Goal: Information Seeking & Learning: Learn about a topic

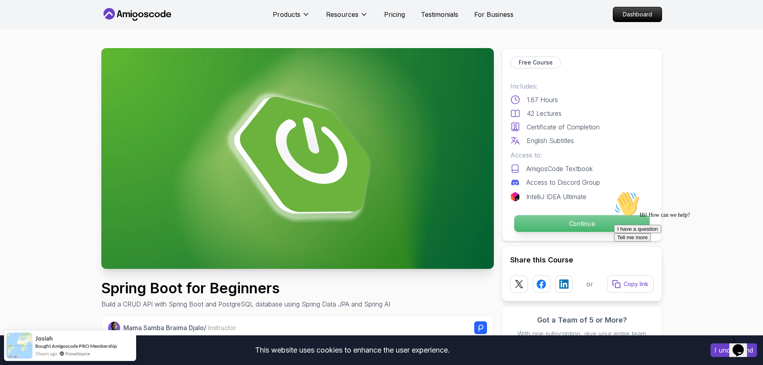
click at [608, 225] on p "Continue" at bounding box center [581, 223] width 135 height 17
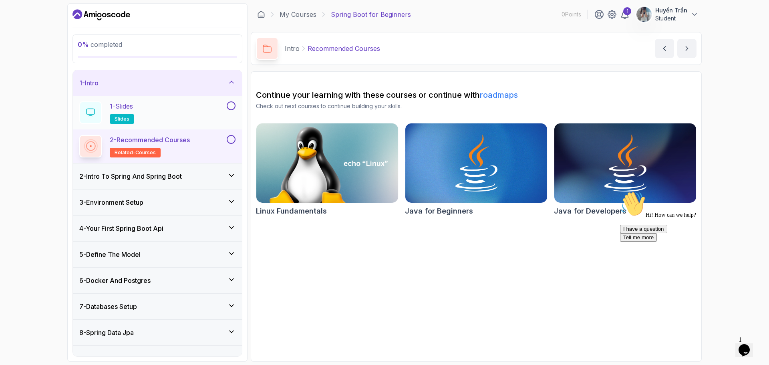
click at [228, 117] on button "1 - Slides slides" at bounding box center [157, 112] width 156 height 22
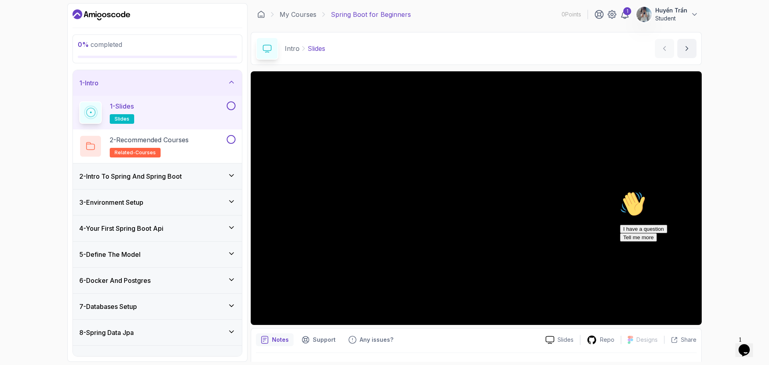
click at [641, 230] on div "Hi! How can we help? I have a question Tell me more" at bounding box center [692, 216] width 144 height 50
drag, startPoint x: 747, startPoint y: 175, endPoint x: 740, endPoint y: 164, distance: 12.8
click at [748, 173] on div "0 % completed 1 - Intro 1 - Slides slides 2 - Recommended Courses related-cours…" at bounding box center [384, 182] width 769 height 365
click at [734, 183] on div "0 % completed 1 - Intro 1 - Slides slides 2 - Recommended Courses related-cours…" at bounding box center [384, 182] width 769 height 365
click at [651, 198] on div "Hi! How can we help? I have a question Tell me more" at bounding box center [692, 216] width 144 height 50
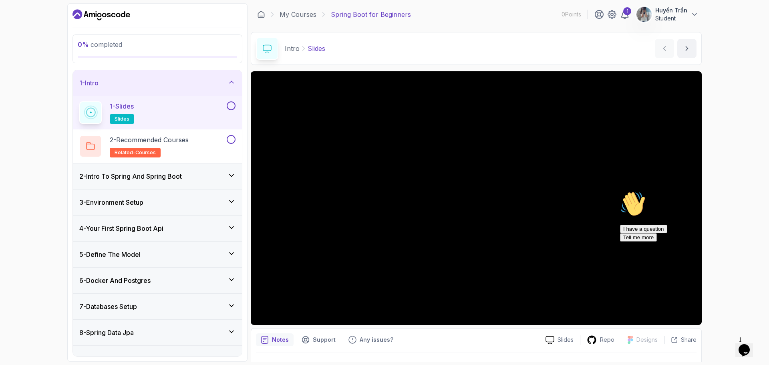
drag, startPoint x: 742, startPoint y: 139, endPoint x: 738, endPoint y: 141, distance: 4.3
click at [742, 139] on div "0 % completed 1 - Intro 1 - Slides slides 2 - Recommended Courses related-cours…" at bounding box center [384, 182] width 769 height 365
click at [620, 191] on icon "Chat attention grabber" at bounding box center [620, 191] width 0 height 0
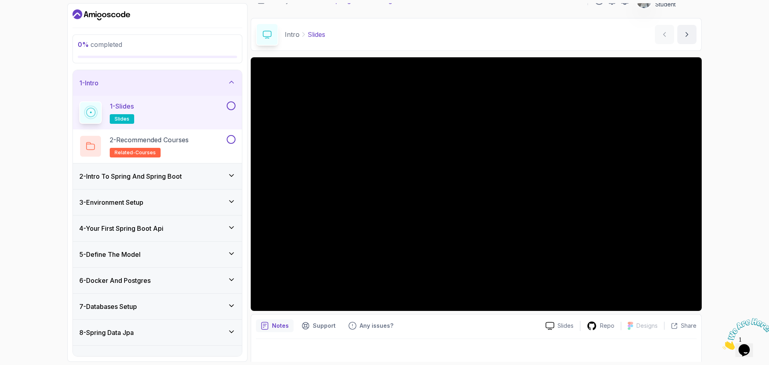
scroll to position [19, 0]
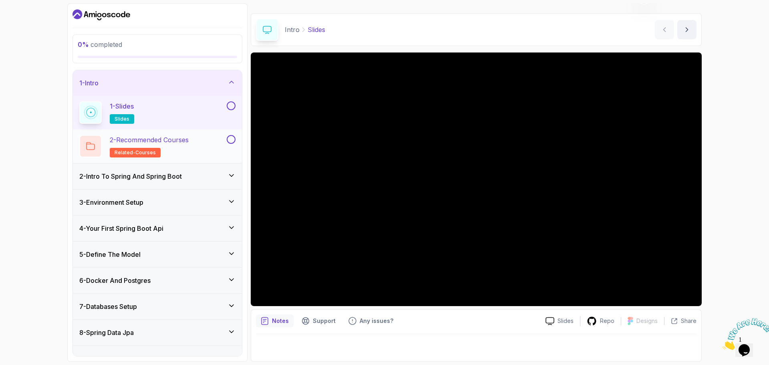
click at [217, 152] on div "2 - Recommended Courses related-courses" at bounding box center [152, 146] width 146 height 22
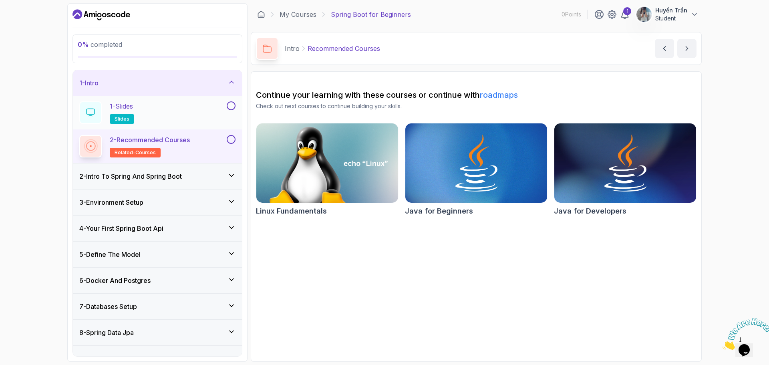
click at [232, 101] on button at bounding box center [231, 105] width 9 height 9
click at [217, 105] on div "1 - Slides slides" at bounding box center [152, 112] width 146 height 22
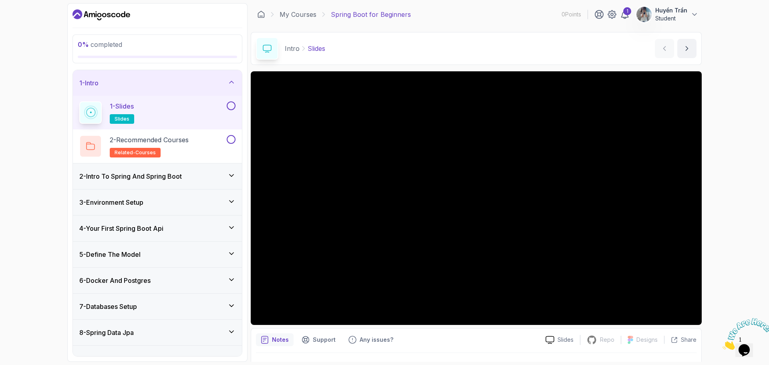
click at [217, 105] on div "1 - Slides slides" at bounding box center [152, 112] width 146 height 22
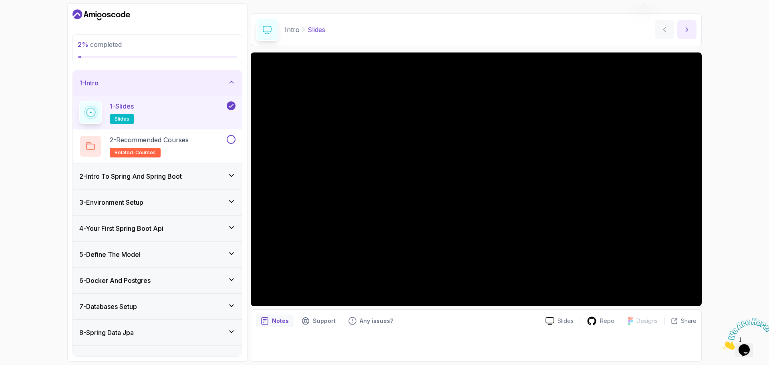
click at [692, 32] on button "next content" at bounding box center [687, 29] width 19 height 19
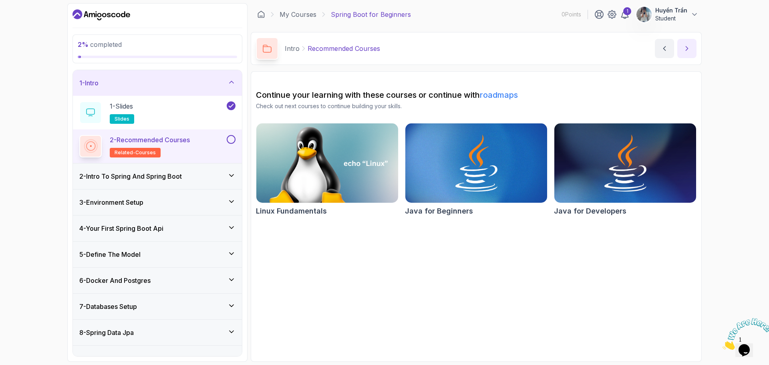
click at [689, 46] on icon "next content" at bounding box center [687, 48] width 8 height 8
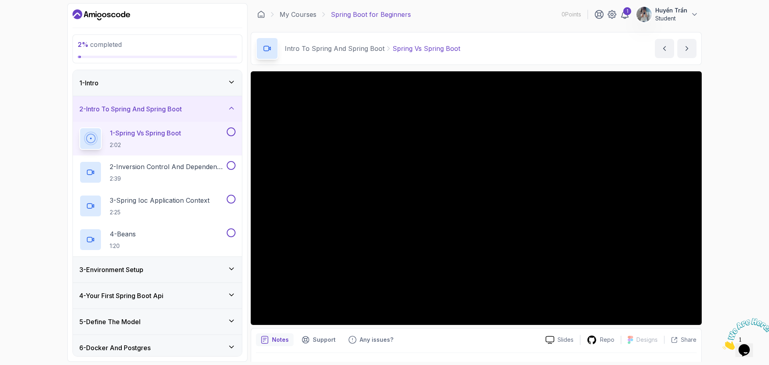
click at [710, 202] on div "2 % completed 1 - Intro 2 - Intro To Spring And Spring Boot 1 - Spring Vs Sprin…" at bounding box center [384, 182] width 769 height 365
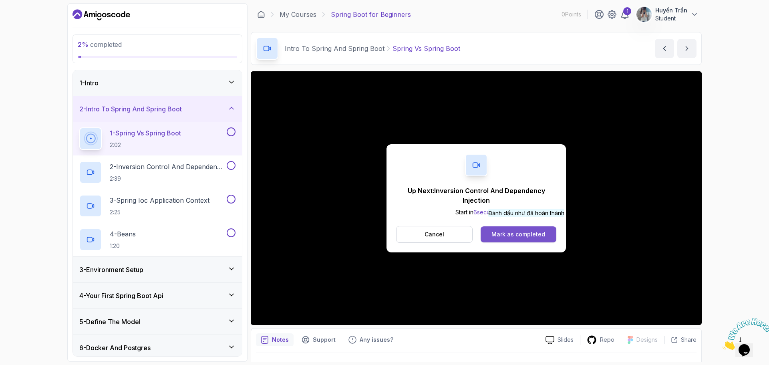
click at [528, 234] on div "Mark as completed" at bounding box center [519, 234] width 54 height 8
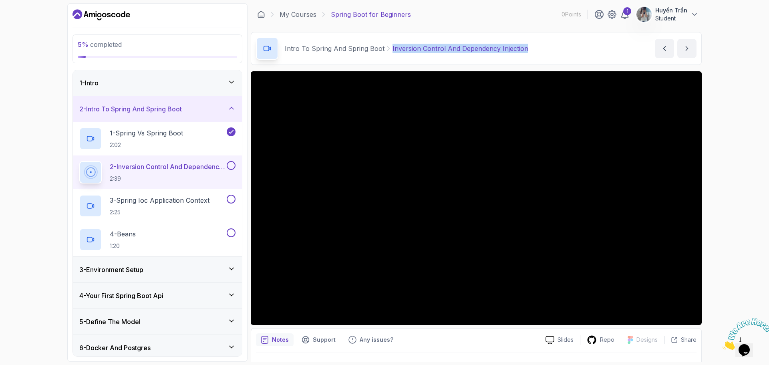
drag, startPoint x: 544, startPoint y: 54, endPoint x: 389, endPoint y: 50, distance: 155.5
click at [389, 50] on div "Intro To Spring And Spring Boot Inversion Control And Dependency Injection Inve…" at bounding box center [476, 48] width 451 height 33
copy p "Inversion Control And Dependency Injection"
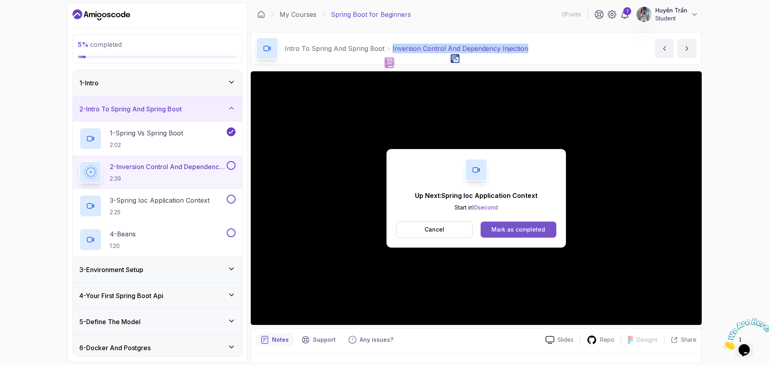
click at [521, 230] on div "Mark as completed" at bounding box center [519, 230] width 54 height 8
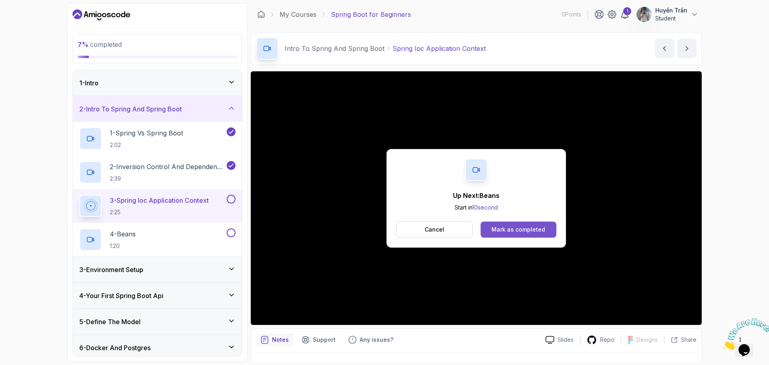
click at [537, 233] on div "Mark as completed" at bounding box center [519, 230] width 54 height 8
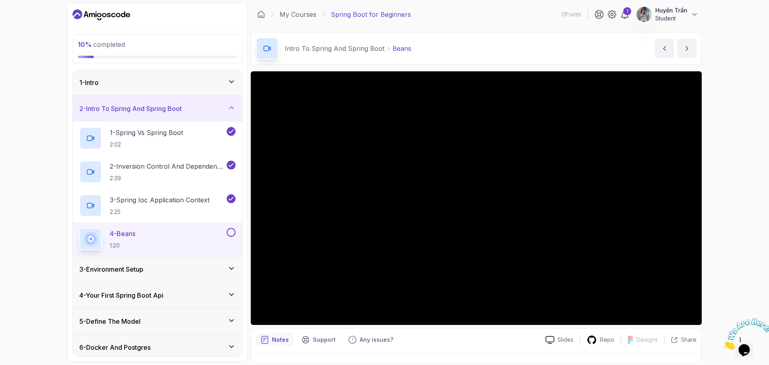
scroll to position [81, 0]
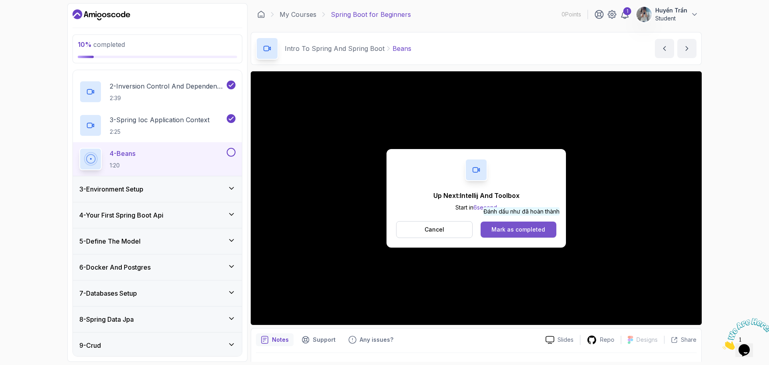
click at [523, 232] on div "Mark as completed" at bounding box center [519, 230] width 54 height 8
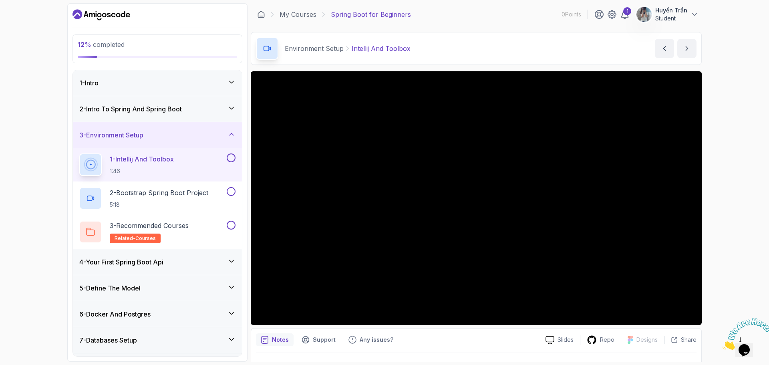
click at [101, 17] on icon "Dashboard" at bounding box center [102, 14] width 58 height 13
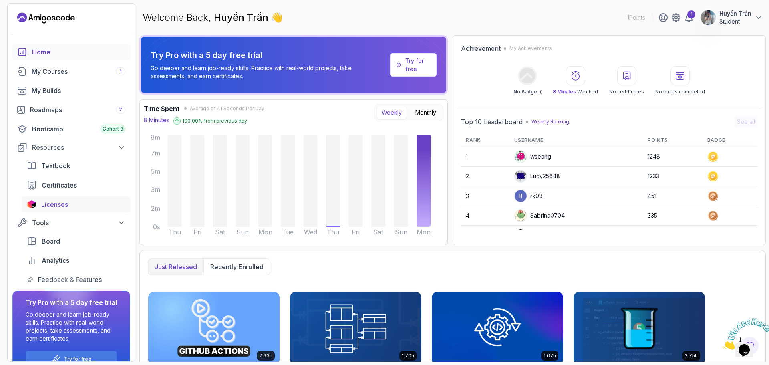
click at [83, 209] on div "Licenses" at bounding box center [83, 205] width 84 height 10
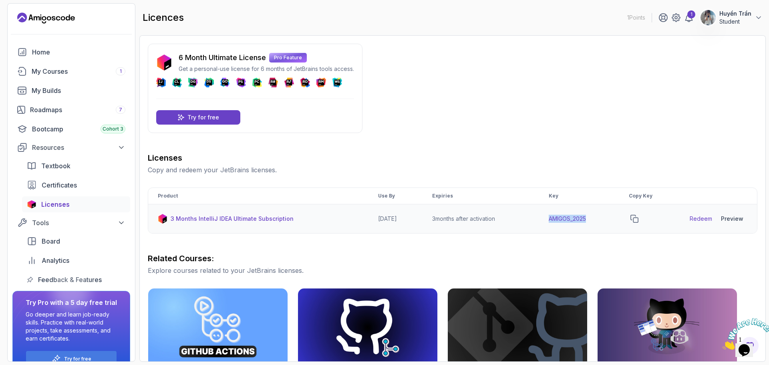
drag, startPoint x: 615, startPoint y: 223, endPoint x: 597, endPoint y: 231, distance: 19.5
click at [548, 223] on td "AMIGOS_2025" at bounding box center [579, 218] width 80 height 29
click at [630, 239] on div "Licenses Copy and redeem your JetBrains licenses. Product Use By Expiries Key C…" at bounding box center [453, 339] width 610 height 375
drag, startPoint x: 614, startPoint y: 218, endPoint x: 607, endPoint y: 222, distance: 7.9
click at [607, 222] on td "AMIGOS_2025" at bounding box center [579, 218] width 80 height 29
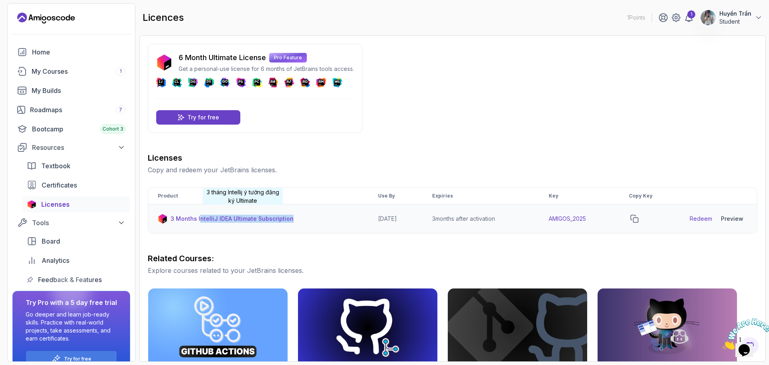
drag, startPoint x: 200, startPoint y: 215, endPoint x: 317, endPoint y: 229, distance: 117.4
click at [317, 229] on td "3 Months IntelliJ IDEA Ultimate Subscription" at bounding box center [258, 218] width 220 height 29
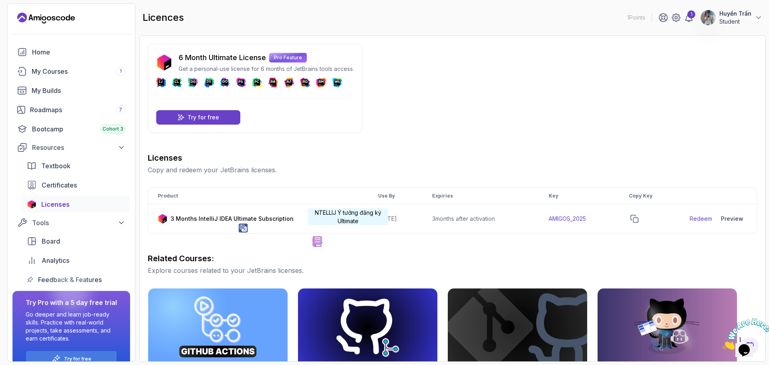
click at [348, 242] on div "Licenses Copy and redeem your JetBrains licenses. Product Use By Expiries Key C…" at bounding box center [453, 339] width 610 height 375
drag, startPoint x: 454, startPoint y: 222, endPoint x: 514, endPoint y: 228, distance: 60.4
click at [514, 228] on td "3 months after activation" at bounding box center [481, 218] width 117 height 29
click at [559, 262] on h3 "Related Courses:" at bounding box center [453, 258] width 610 height 11
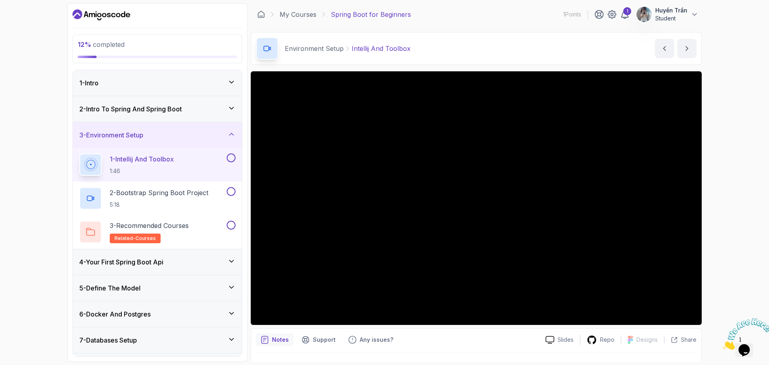
click at [752, 347] on img at bounding box center [748, 334] width 50 height 32
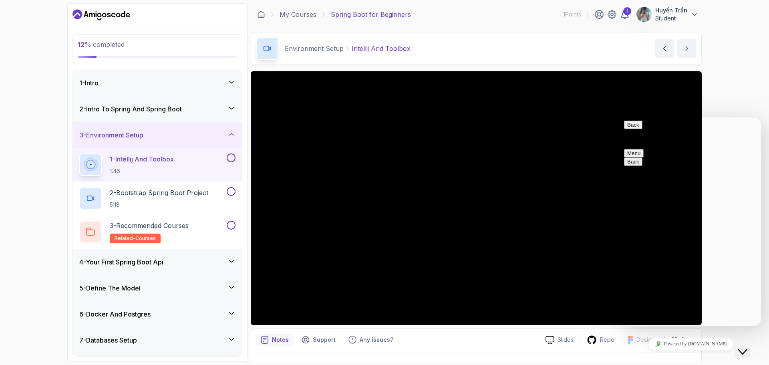
click at [621, 117] on textarea at bounding box center [621, 117] width 0 height 0
click at [621, 117] on div "Rate this chat Insert emoji" at bounding box center [621, 117] width 0 height 0
click at [621, 117] on textarea at bounding box center [621, 117] width 0 height 0
type textarea "lỗi avt kìa ní"
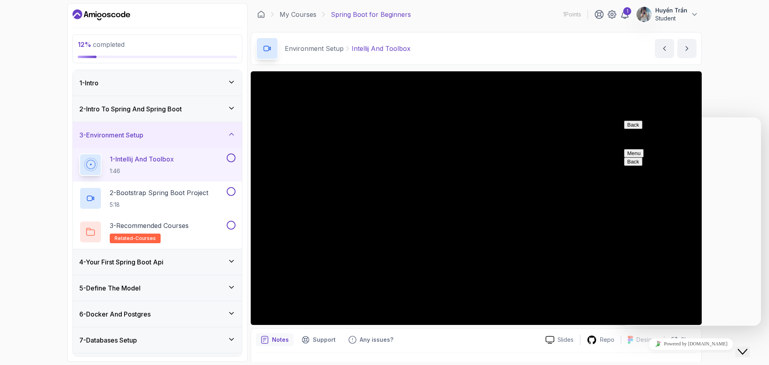
click at [621, 117] on icon "Insert emoji" at bounding box center [621, 117] width 0 height 0
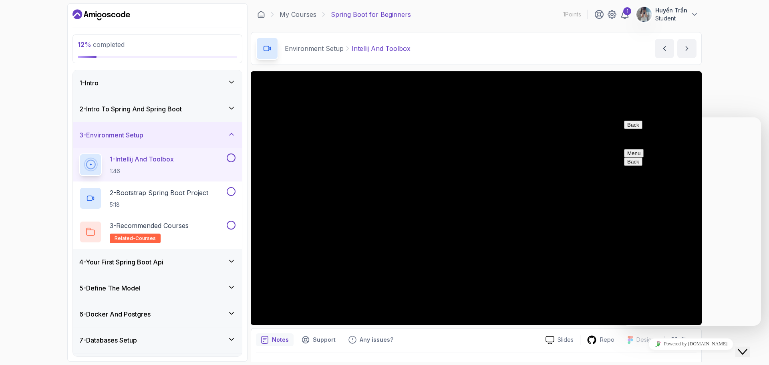
scroll to position [0, 0]
click at [621, 117] on icon "Insert emoji" at bounding box center [621, 117] width 0 height 0
click at [634, 129] on button "Back" at bounding box center [633, 125] width 18 height 8
drag, startPoint x: 744, startPoint y: 89, endPoint x: 750, endPoint y: 110, distance: 21.1
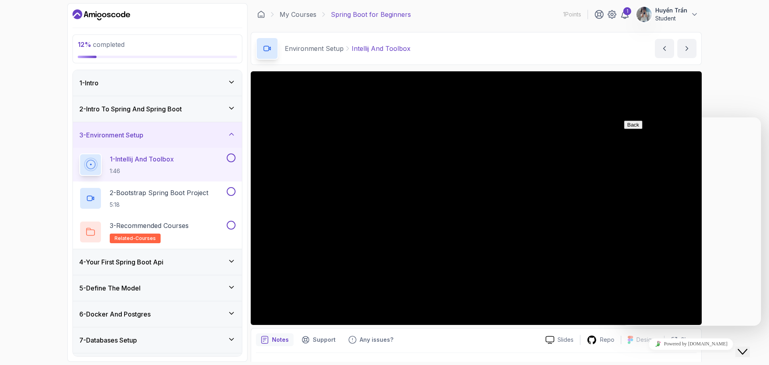
click at [745, 89] on div "12 % completed 1 - Intro 2 - Intro To Spring And Spring Boot 3 - Environment Se…" at bounding box center [384, 182] width 769 height 365
click at [748, 347] on icon "Close Chat This icon closes the chat window." at bounding box center [743, 352] width 10 height 10
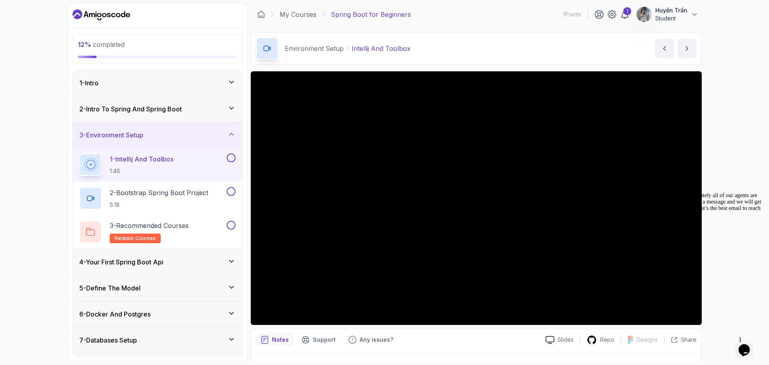
click at [745, 347] on icon "$i18n('chat', 'chat_widget')" at bounding box center [744, 350] width 11 height 12
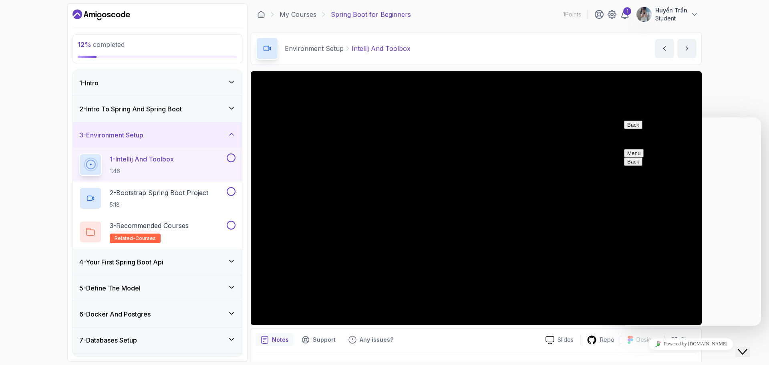
click at [748, 347] on button "Close Chat This icon closes the chat window." at bounding box center [743, 352] width 14 height 10
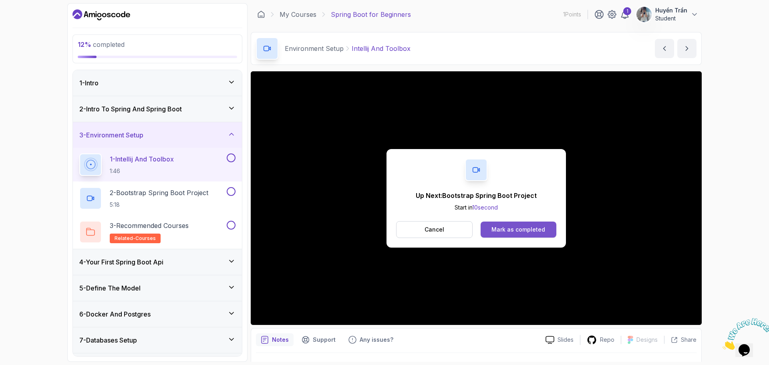
click at [528, 234] on button "Mark as completed" at bounding box center [519, 230] width 76 height 16
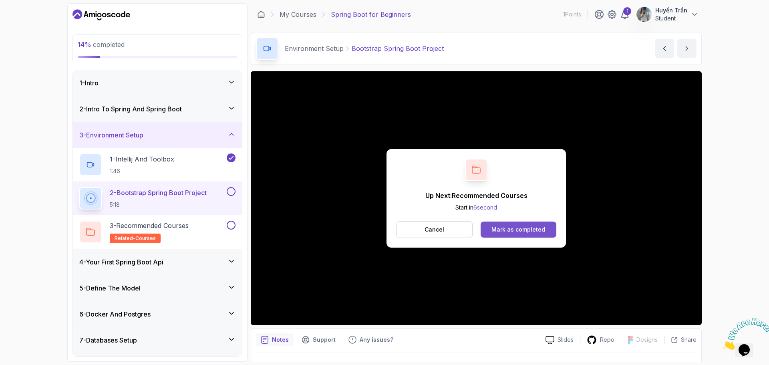
click at [508, 231] on div "Mark as completed" at bounding box center [519, 230] width 54 height 8
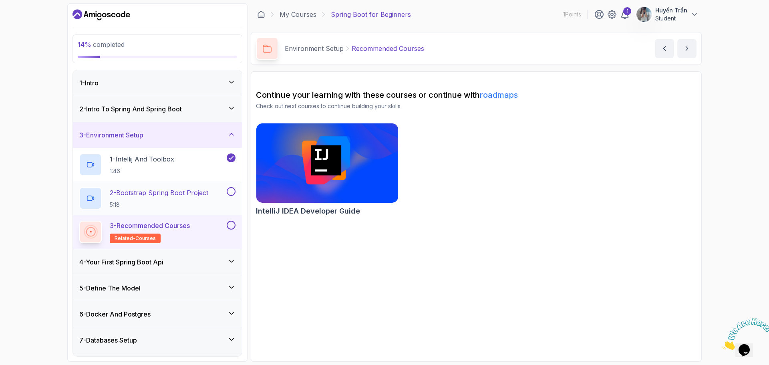
click at [135, 194] on p "2 - Bootstrap Spring Boot Project" at bounding box center [159, 193] width 99 height 10
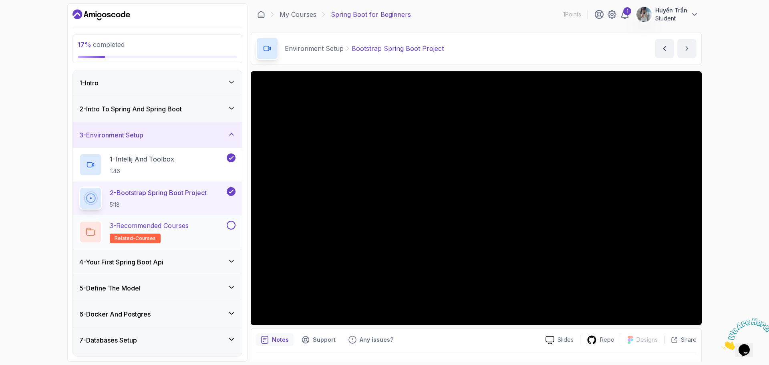
click at [216, 231] on div "3 - Recommended Courses related-courses" at bounding box center [152, 232] width 146 height 22
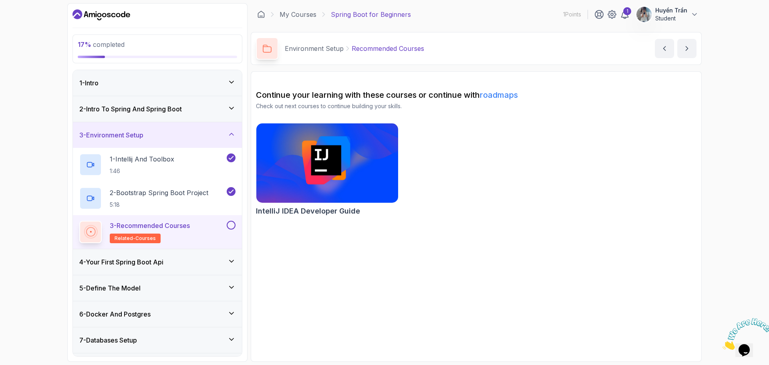
click at [5, 214] on div "17 % completed 1 - Intro 2 - Intro To Spring And Spring Boot 3 - Environment Se…" at bounding box center [384, 182] width 769 height 365
click at [205, 262] on div "4 - Your First Spring Boot Api" at bounding box center [157, 262] width 156 height 10
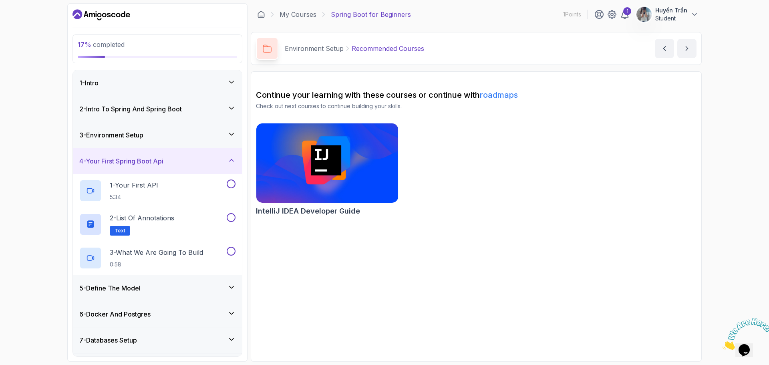
click at [125, 133] on h3 "3 - Environment Setup" at bounding box center [111, 135] width 64 height 10
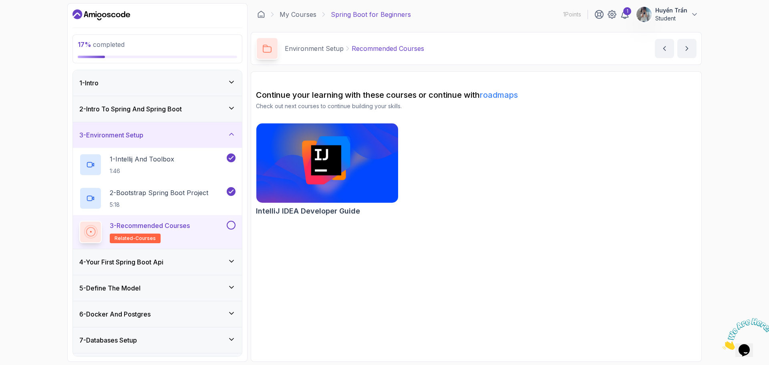
click at [684, 188] on div "IntelliJ IDEA Developer Guide" at bounding box center [476, 171] width 441 height 96
click at [151, 257] on h3 "4 - Your First Spring Boot Api" at bounding box center [121, 262] width 84 height 10
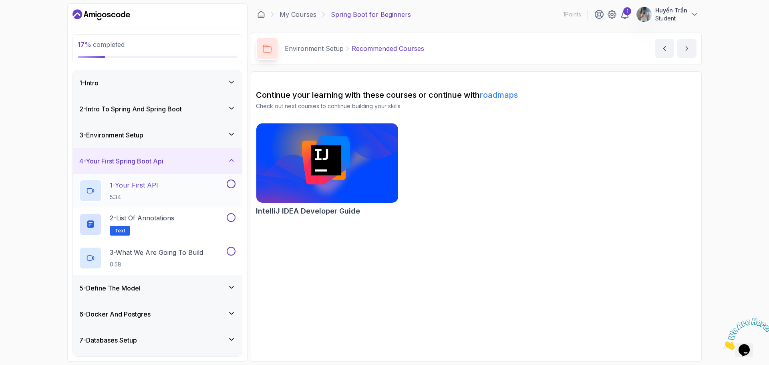
click at [138, 193] on p "5:34" at bounding box center [134, 197] width 48 height 8
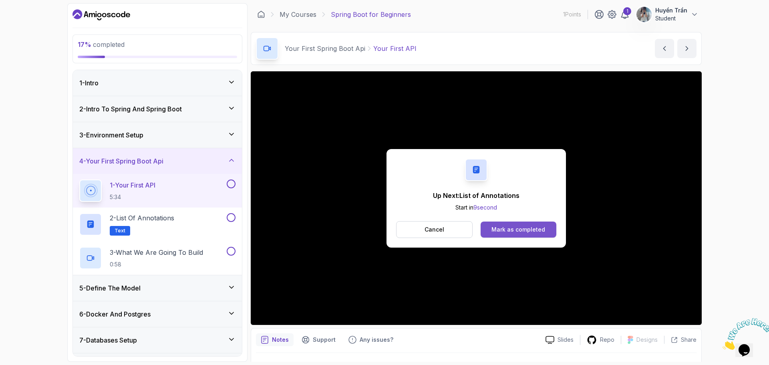
click at [525, 231] on div "Mark as completed" at bounding box center [519, 230] width 54 height 8
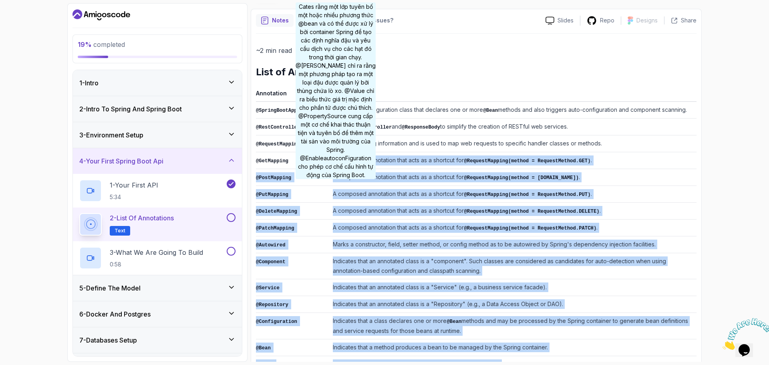
scroll to position [37, 0]
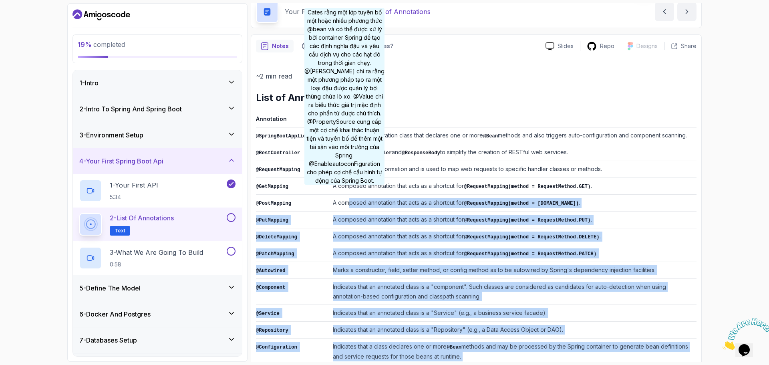
drag, startPoint x: 498, startPoint y: 340, endPoint x: 345, endPoint y: 203, distance: 205.4
click at [345, 202] on tbody "@SpringBootApplication Indicates a configuration class that declares one or mor…" at bounding box center [476, 279] width 441 height 305
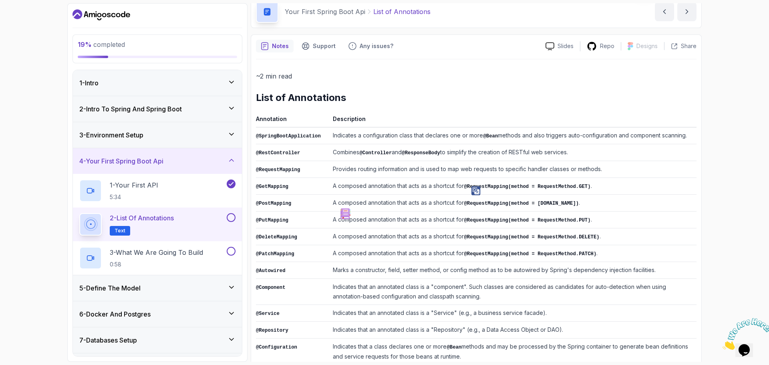
click at [455, 61] on div "~2 min read List of Annotations Annotation Description @SpringBootApplication I…" at bounding box center [476, 251] width 441 height 384
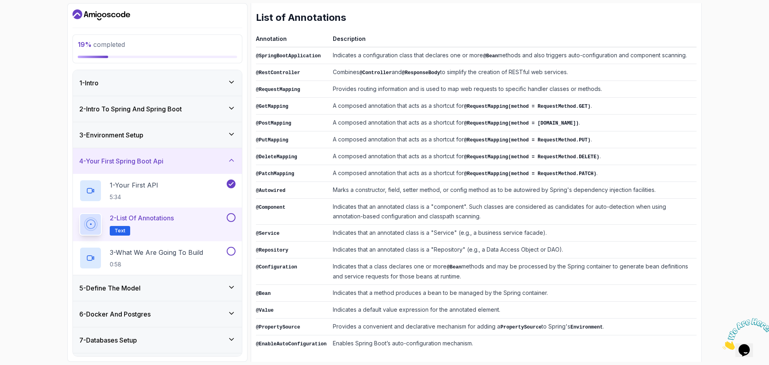
click at [404, 33] on div "~2 min read List of Annotations Annotation Description @SpringBootApplication I…" at bounding box center [476, 170] width 441 height 361
click at [434, 26] on div "~2 min read List of Annotations Annotation Description @SpringBootApplication I…" at bounding box center [476, 170] width 441 height 361
drag, startPoint x: 707, startPoint y: 289, endPoint x: 766, endPoint y: 166, distance: 136.2
click at [708, 289] on div "19 % completed 1 - Intro 2 - Intro To Spring And Spring Boot 3 - Environment Se…" at bounding box center [384, 182] width 769 height 365
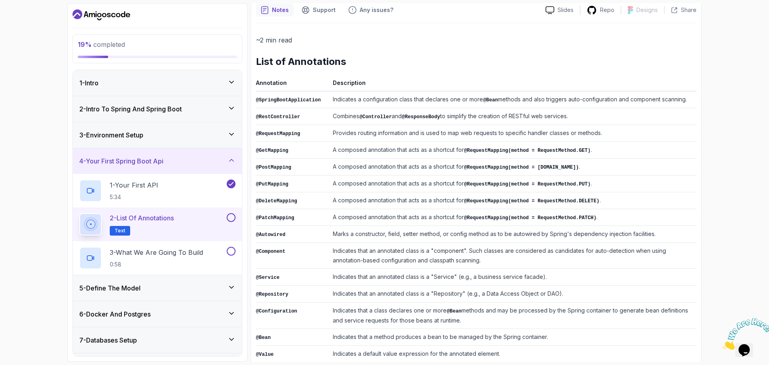
scroll to position [0, 0]
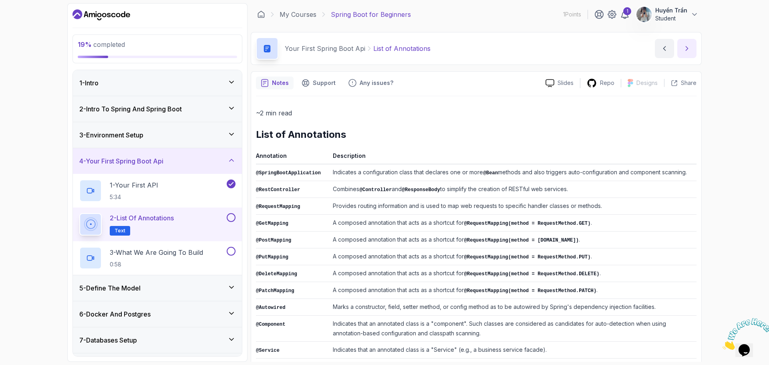
click at [687, 48] on icon "next content" at bounding box center [687, 48] width 2 height 4
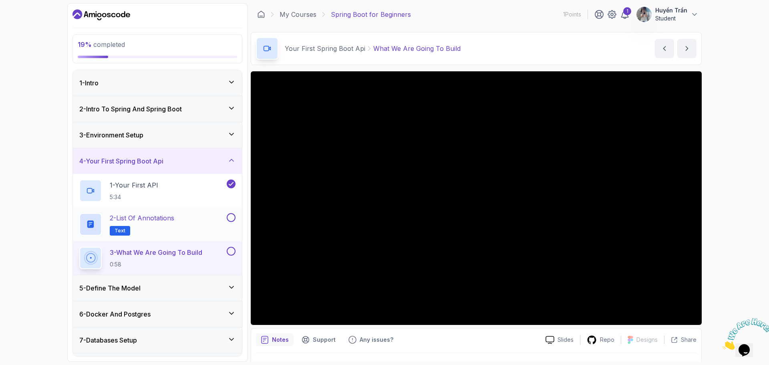
click at [192, 223] on div "2 - List of Annotations Text" at bounding box center [152, 224] width 146 height 22
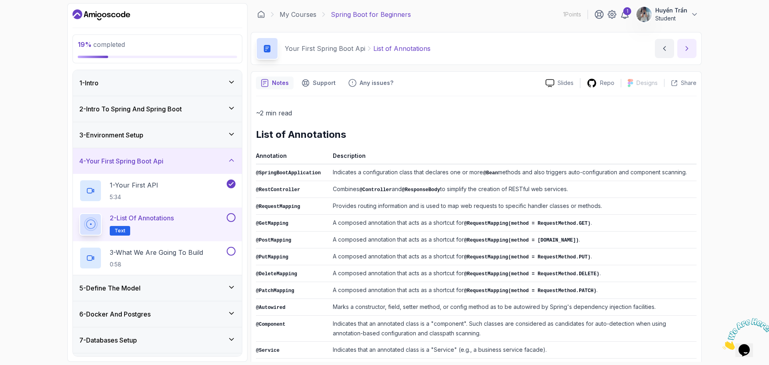
click at [683, 52] on icon "next content" at bounding box center [687, 48] width 8 height 8
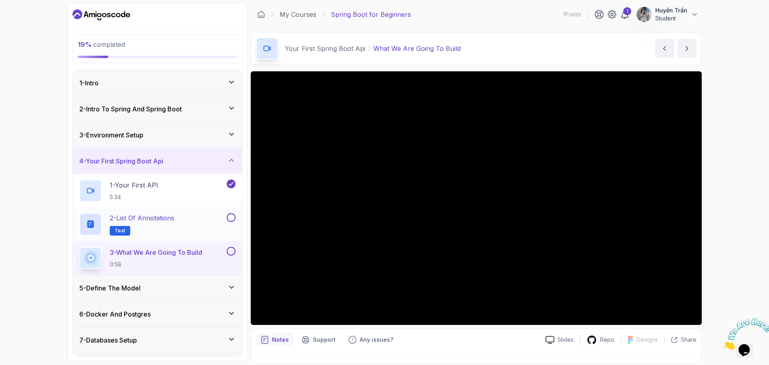
click at [210, 220] on div "2 - List of Annotations Text" at bounding box center [152, 224] width 146 height 22
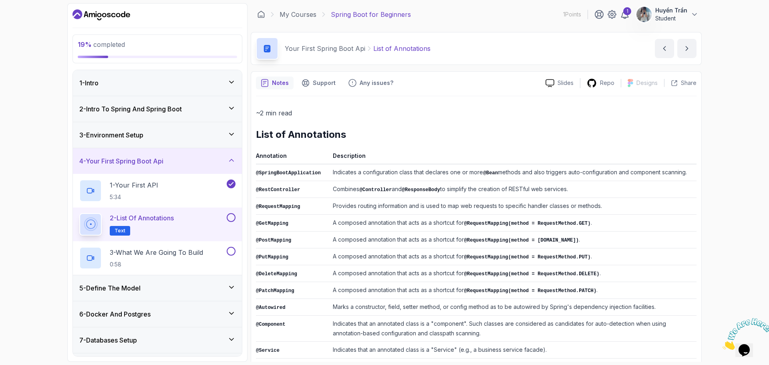
click at [230, 220] on button at bounding box center [231, 217] width 9 height 9
click at [173, 261] on p "0:58" at bounding box center [156, 264] width 93 height 8
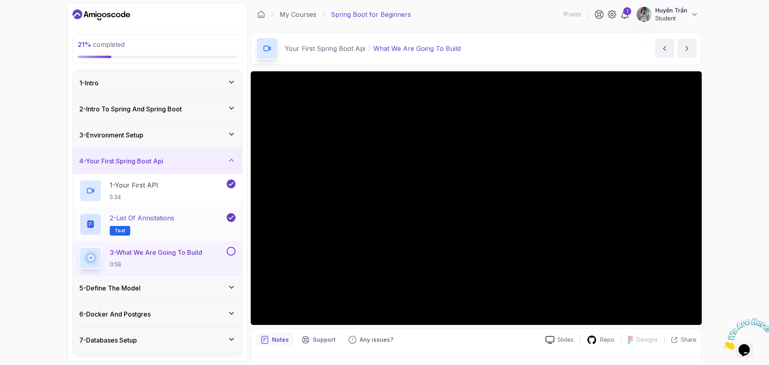
click at [169, 224] on h2 "2 - List of Annotations Text" at bounding box center [142, 224] width 65 height 22
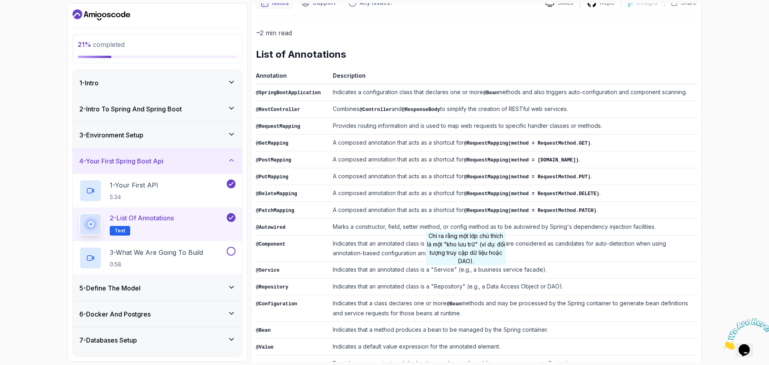
scroll to position [117, 0]
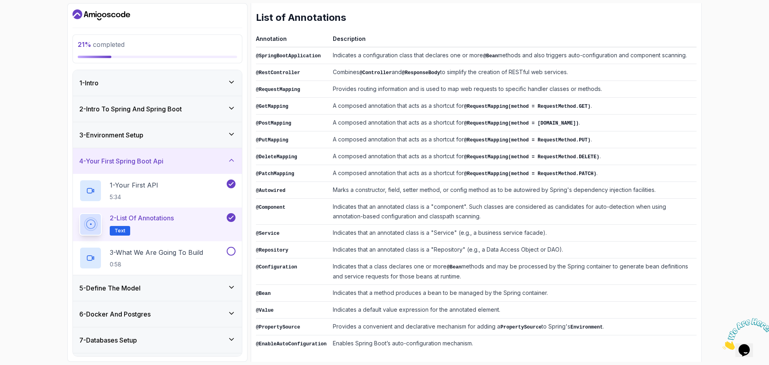
drag, startPoint x: 758, startPoint y: 90, endPoint x: 666, endPoint y: 126, distance: 98.4
click at [758, 90] on div "21 % completed 1 - Intro 2 - Intro To Spring And Spring Boot 3 - Environment Se…" at bounding box center [384, 182] width 769 height 365
click at [180, 258] on h2 "3 - What We Are Going To Build 0:58" at bounding box center [156, 258] width 93 height 21
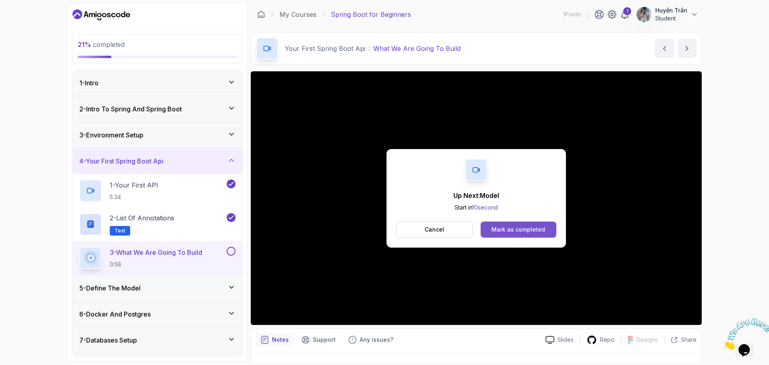
click at [532, 226] on div "Mark as completed" at bounding box center [519, 230] width 54 height 8
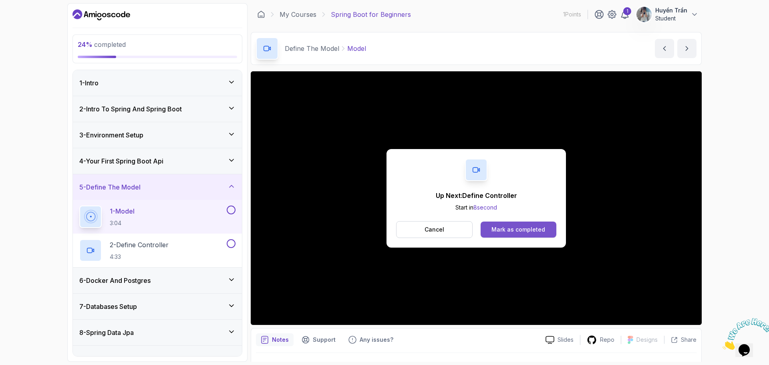
click at [520, 230] on div "Mark as completed" at bounding box center [519, 230] width 54 height 8
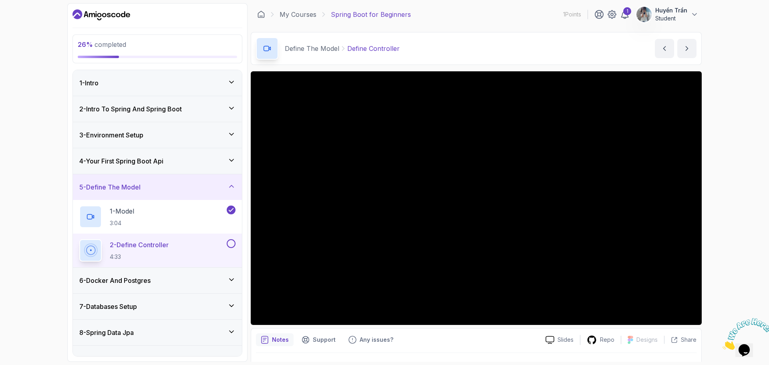
click at [228, 244] on button at bounding box center [231, 243] width 9 height 9
click at [151, 278] on h3 "6 - Docker And Postgres" at bounding box center [114, 281] width 71 height 10
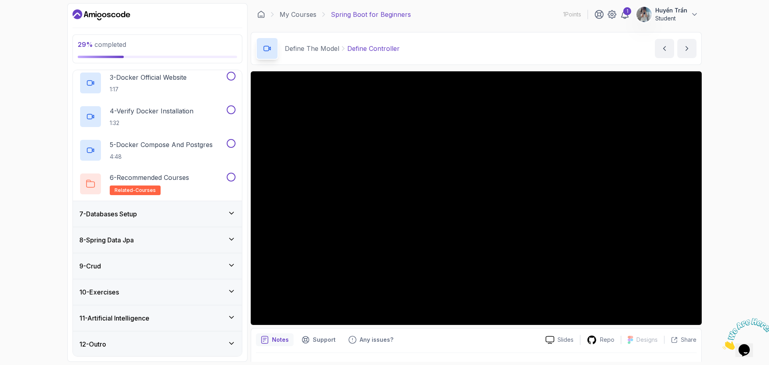
scroll to position [228, 0]
click at [128, 241] on h3 "8 - Spring Data Jpa" at bounding box center [106, 239] width 54 height 10
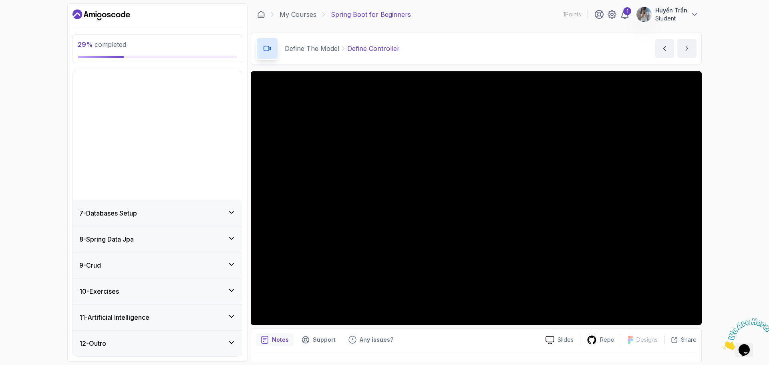
scroll to position [26, 0]
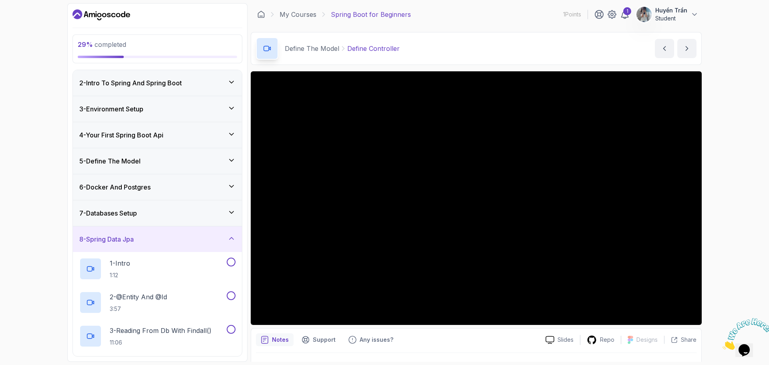
click at [155, 243] on div "8 - Spring Data Jpa" at bounding box center [157, 239] width 156 height 10
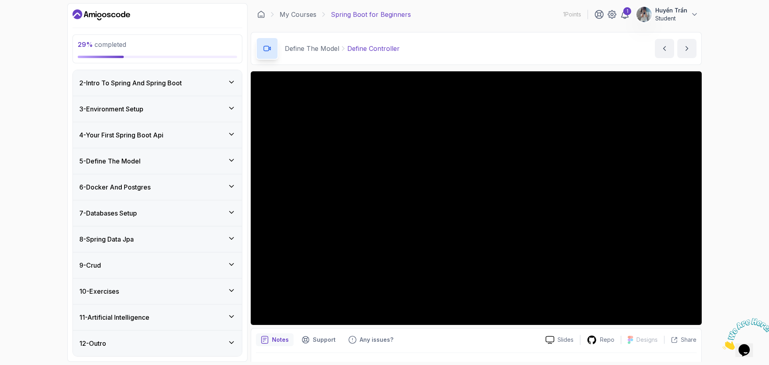
click at [125, 247] on div "8 - Spring Data Jpa" at bounding box center [157, 239] width 169 height 26
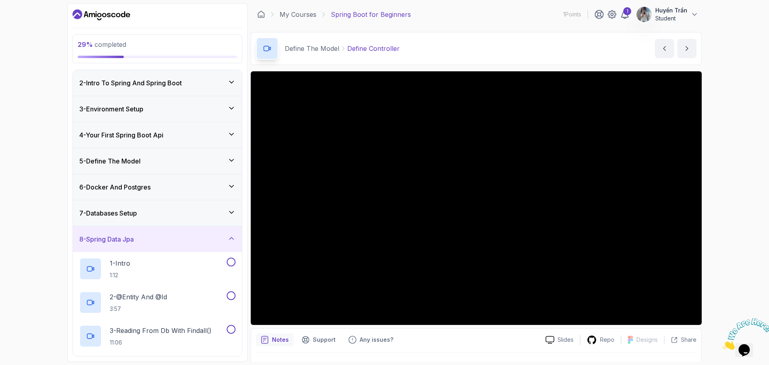
click at [131, 180] on div "6 - Docker And Postgres" at bounding box center [157, 187] width 169 height 26
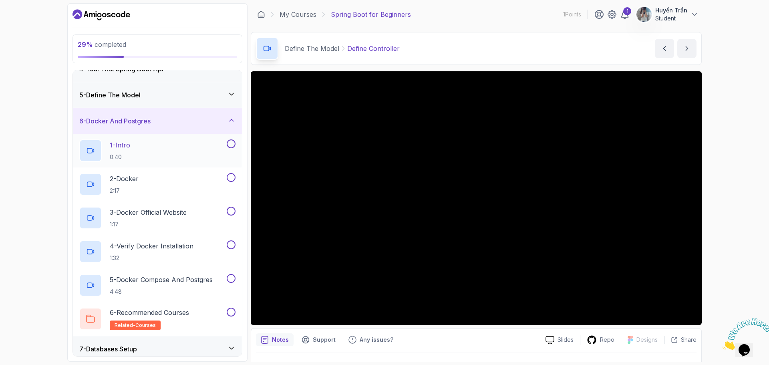
scroll to position [68, 0]
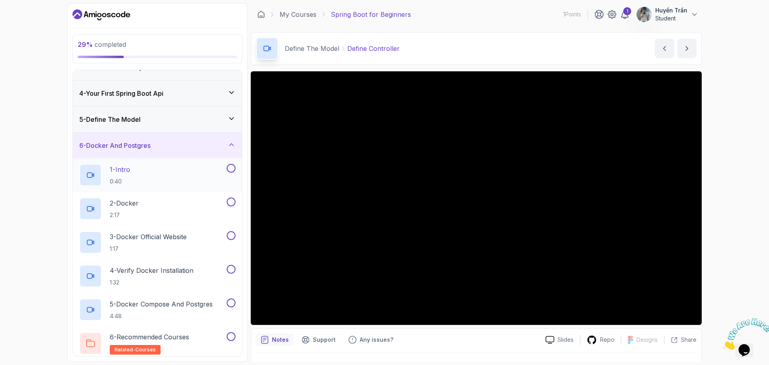
click at [156, 173] on div "1 - Intro 0:40" at bounding box center [152, 175] width 146 height 22
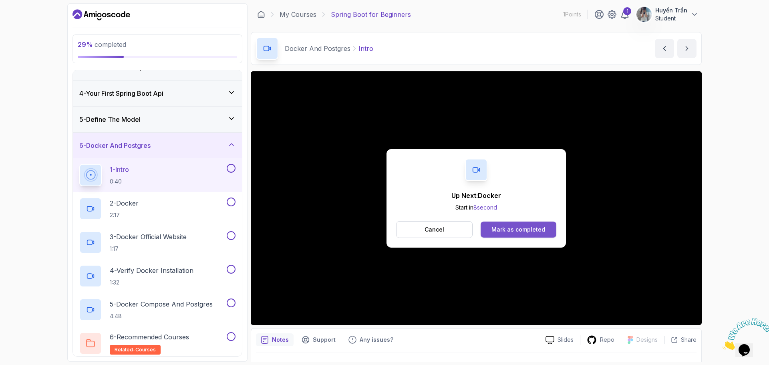
click at [529, 229] on div "Mark as completed" at bounding box center [519, 230] width 54 height 8
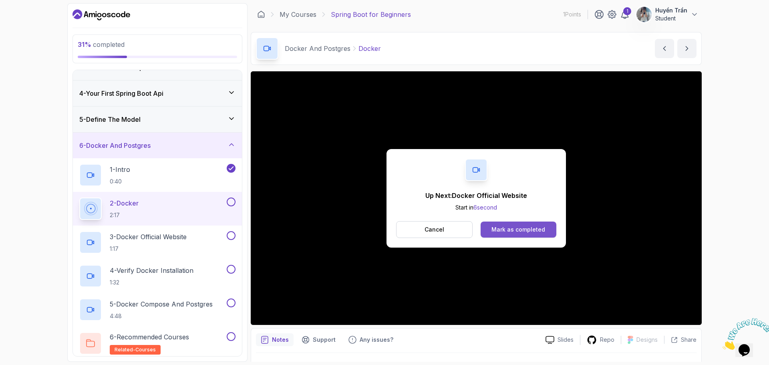
click at [511, 226] on div "Mark as completed" at bounding box center [519, 230] width 54 height 8
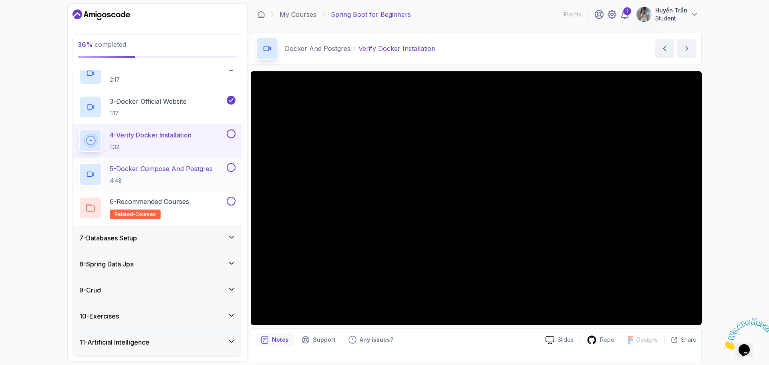
scroll to position [148, 0]
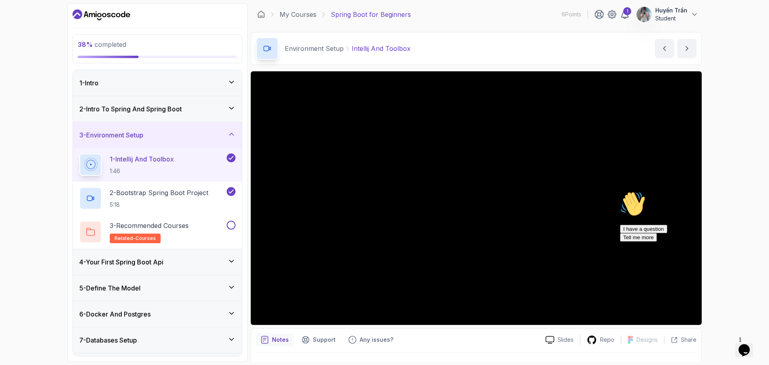
click at [95, 136] on h3 "3 - Environment Setup" at bounding box center [111, 135] width 64 height 10
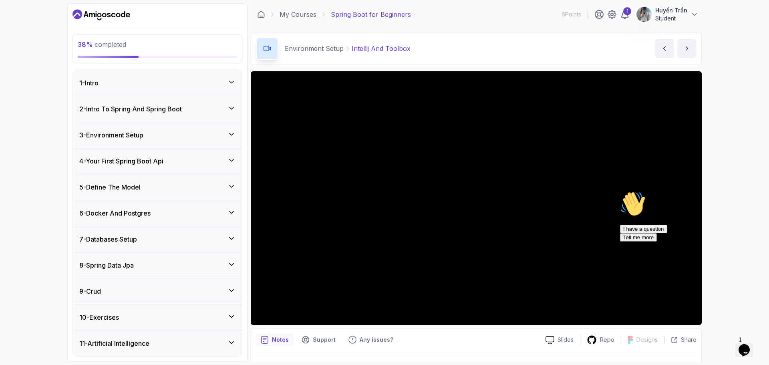
click at [106, 187] on h3 "5 - Define The Model" at bounding box center [109, 187] width 61 height 10
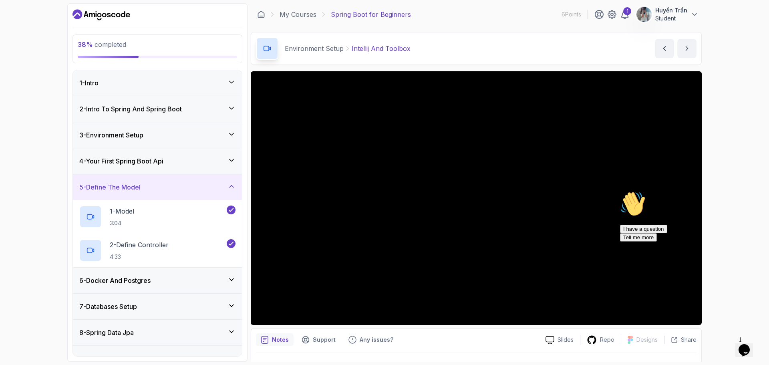
click at [151, 286] on div "6 - Docker And Postgres" at bounding box center [157, 281] width 169 height 26
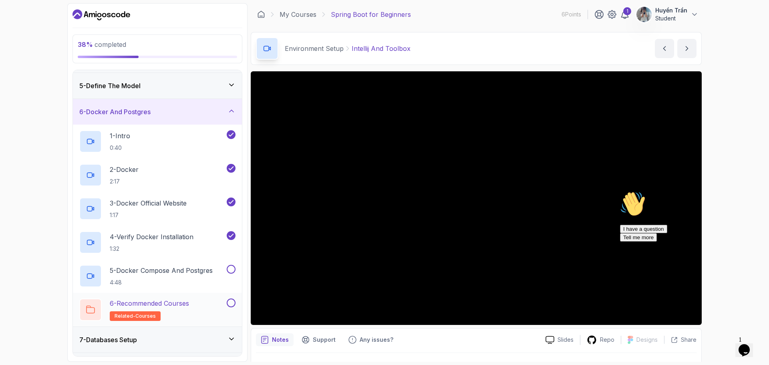
scroll to position [120, 0]
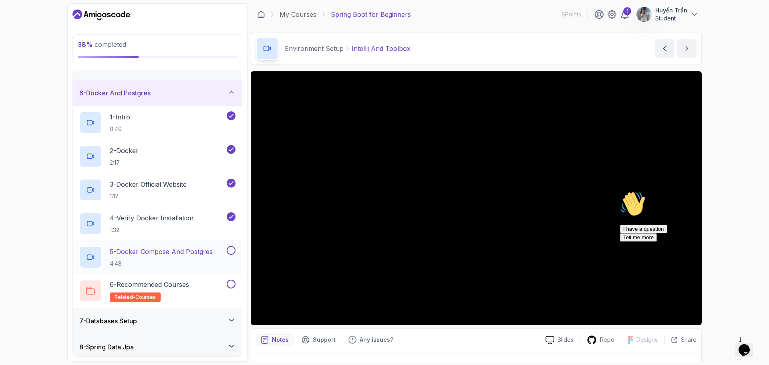
click at [184, 257] on h2 "5 - Docker Compose And Postgres 4:48" at bounding box center [161, 257] width 103 height 21
click at [740, 42] on div "38 % completed 1 - Intro 2 - Intro To Spring And Spring Boot 3 - Environment Se…" at bounding box center [384, 182] width 769 height 365
